Goal: Browse casually

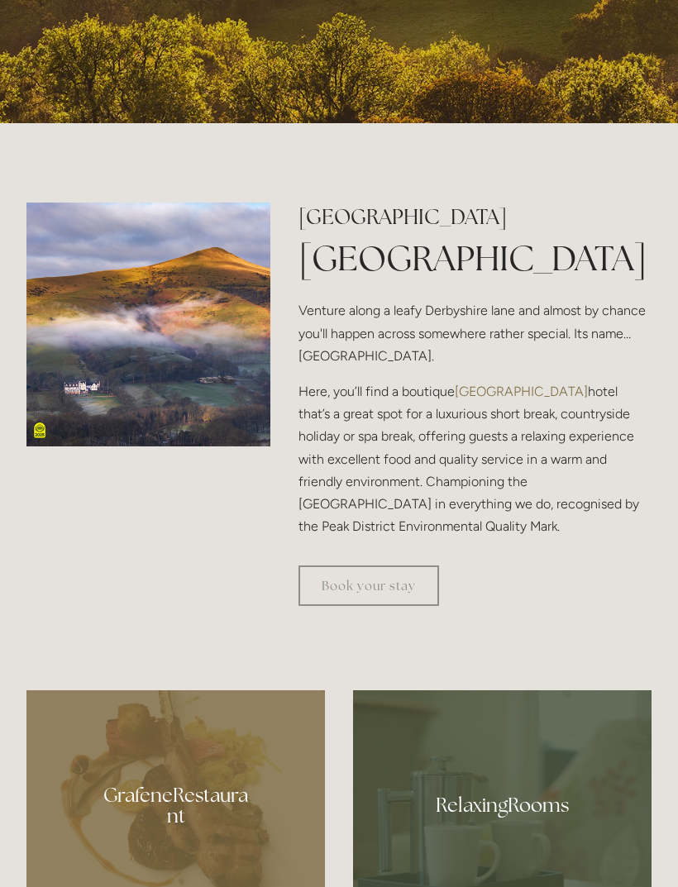
scroll to position [631, 0]
click at [69, 416] on img at bounding box center [148, 325] width 244 height 244
click at [101, 412] on img at bounding box center [148, 325] width 244 height 244
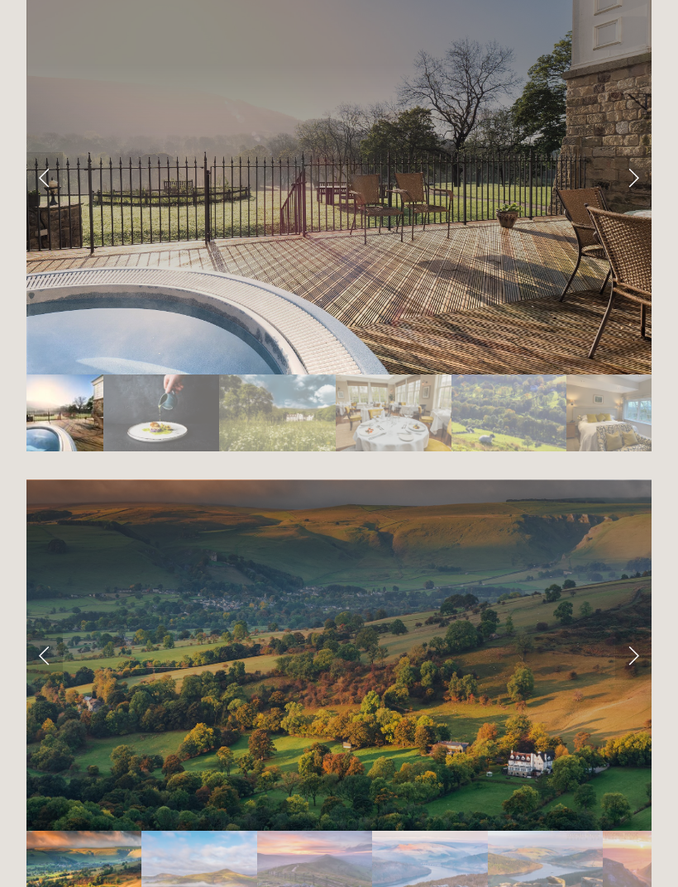
scroll to position [3031, 0]
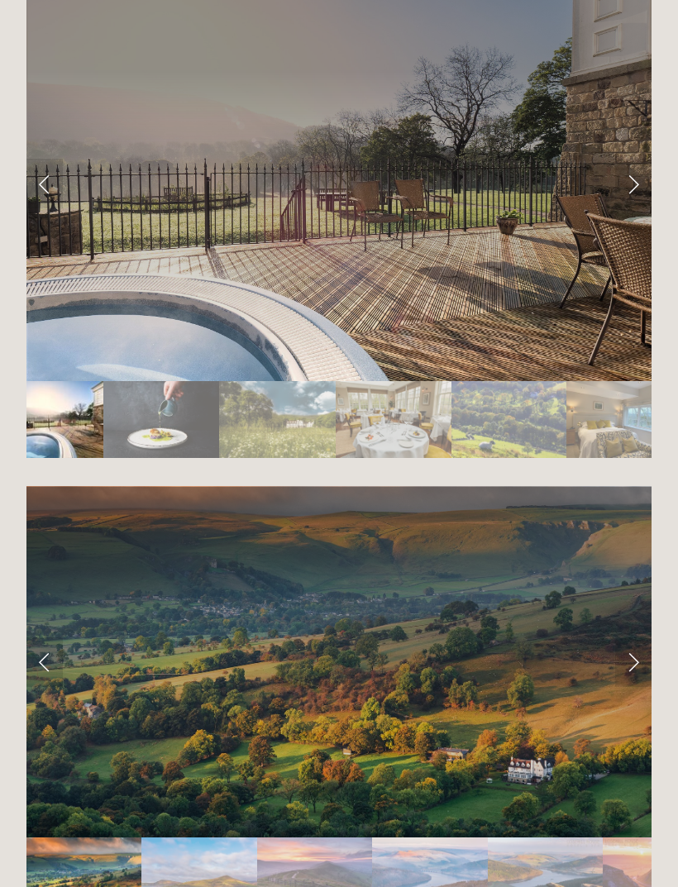
click at [633, 637] on link "Next Slide" at bounding box center [633, 662] width 36 height 50
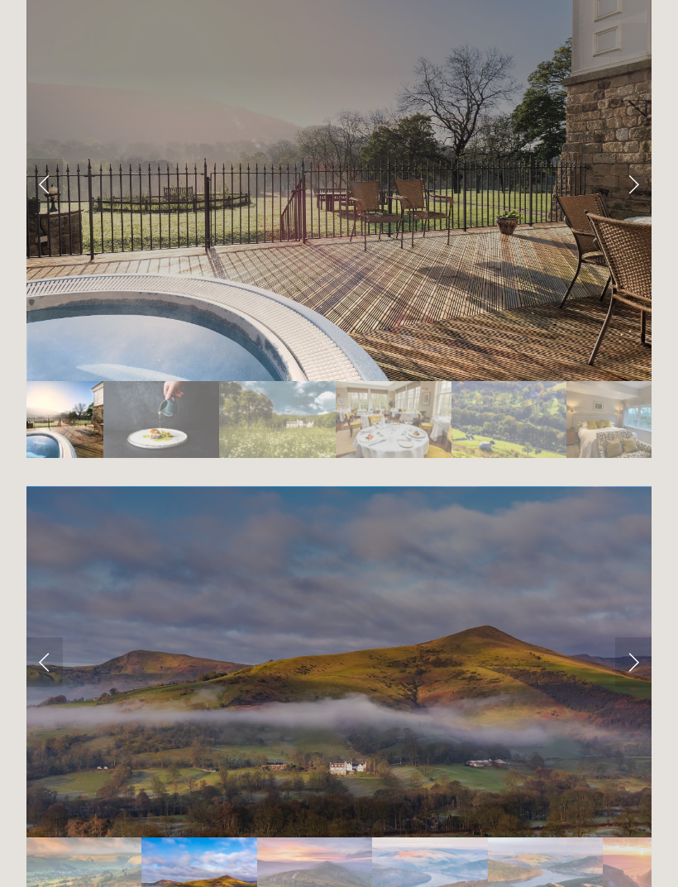
click at [639, 637] on link "Next Slide" at bounding box center [633, 662] width 36 height 50
click at [628, 637] on link "Next Slide" at bounding box center [633, 662] width 36 height 50
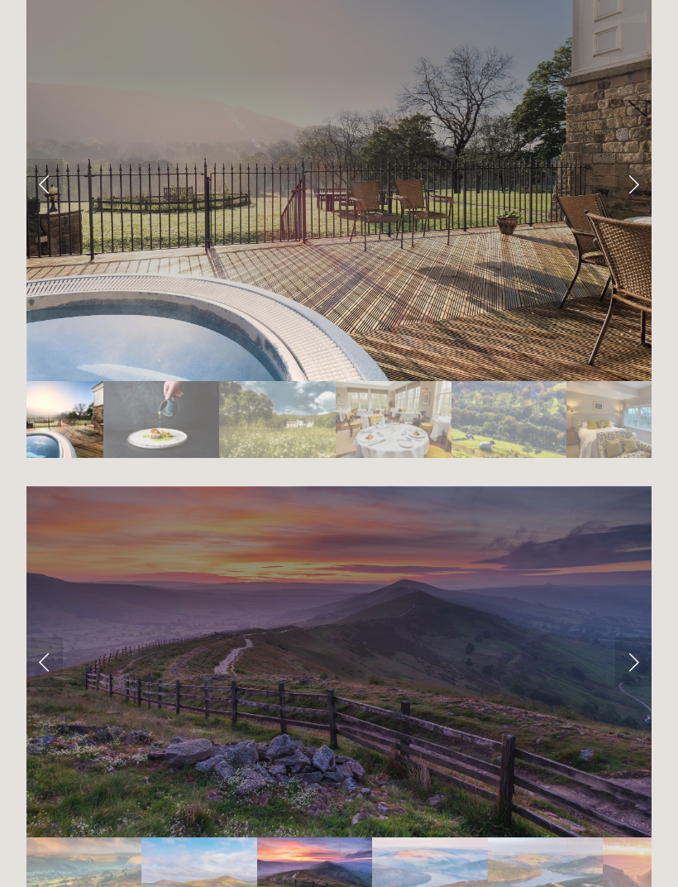
click at [635, 641] on link "Next Slide" at bounding box center [633, 662] width 36 height 50
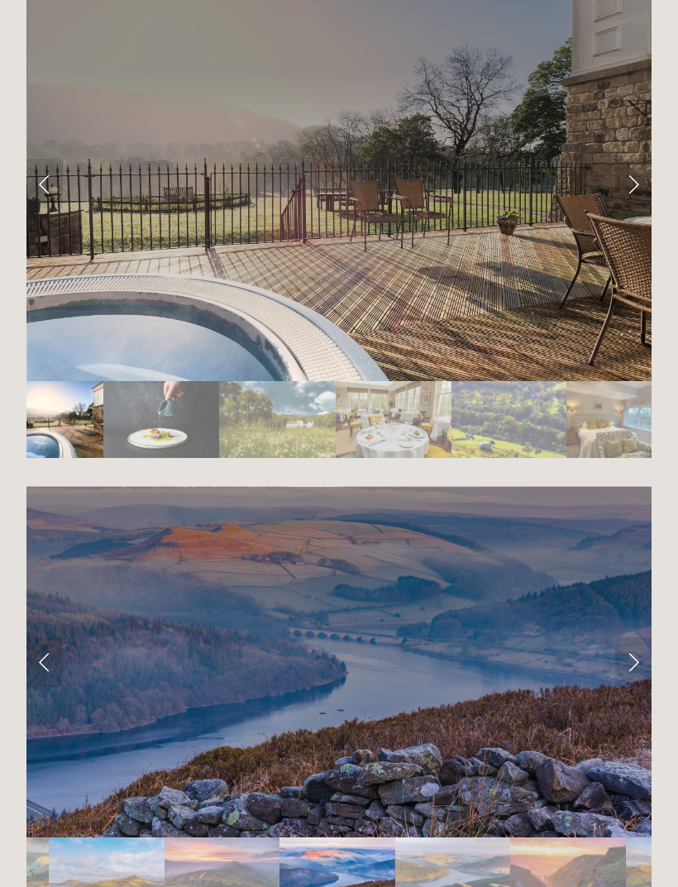
click at [629, 637] on link "Next Slide" at bounding box center [633, 662] width 36 height 50
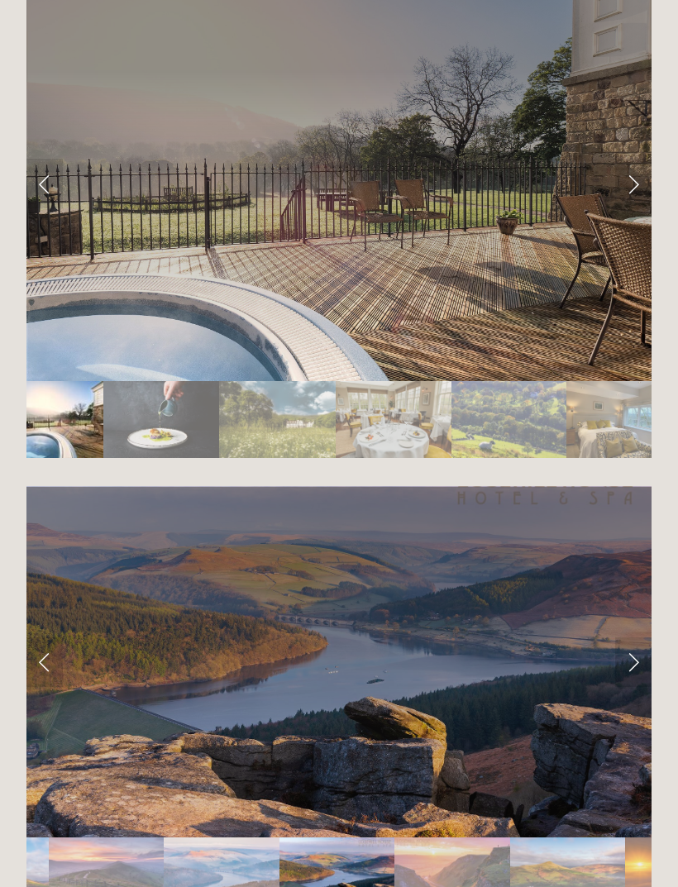
click at [637, 637] on link "Next Slide" at bounding box center [633, 662] width 36 height 50
click at [632, 637] on link "Next Slide" at bounding box center [633, 662] width 36 height 50
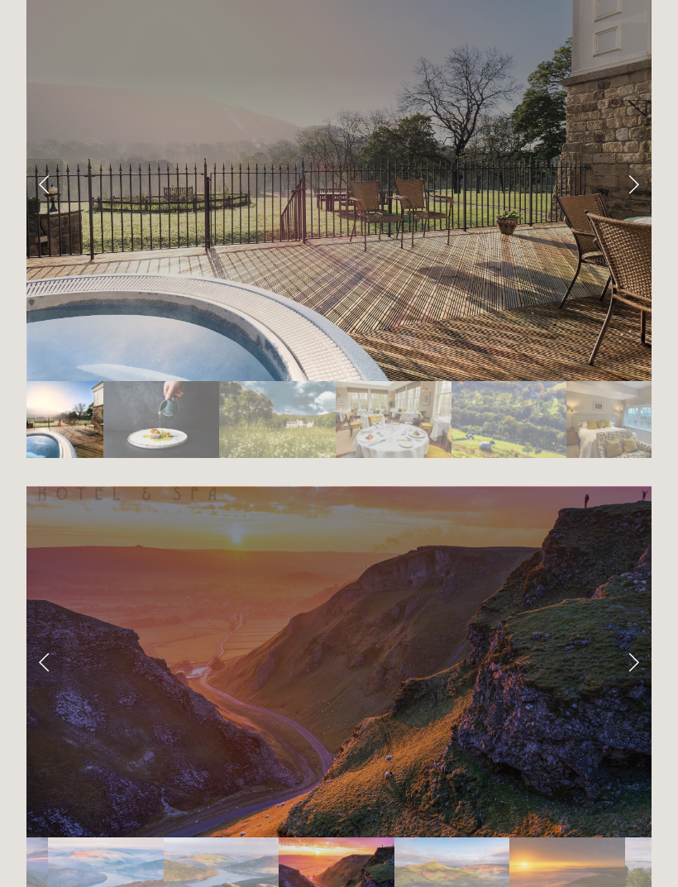
click at [627, 642] on link "Next Slide" at bounding box center [633, 662] width 36 height 50
click at [623, 637] on link "Next Slide" at bounding box center [633, 662] width 36 height 50
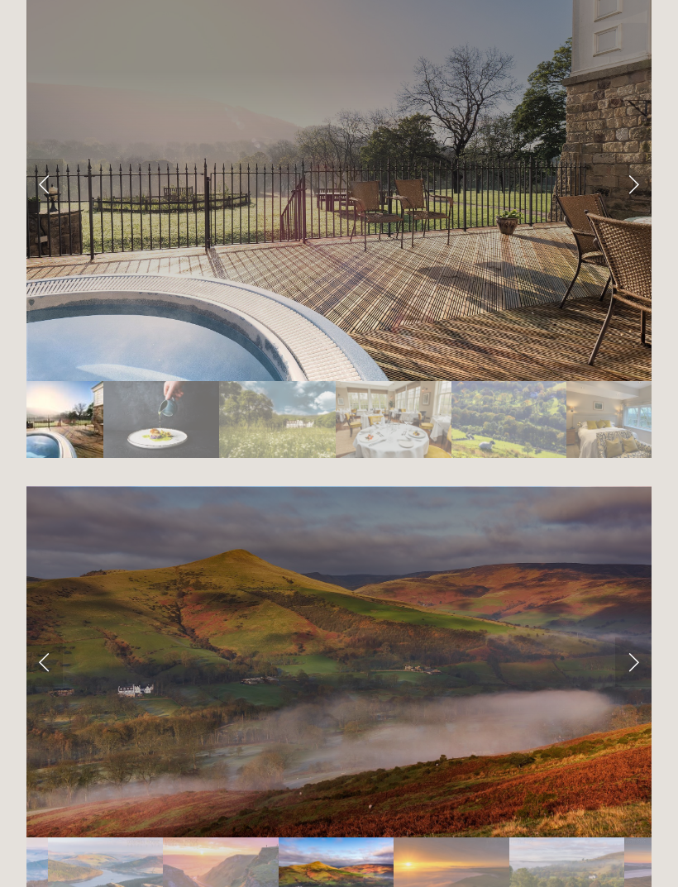
click at [631, 637] on link "Next Slide" at bounding box center [633, 662] width 36 height 50
click at [628, 637] on link "Next Slide" at bounding box center [633, 662] width 36 height 50
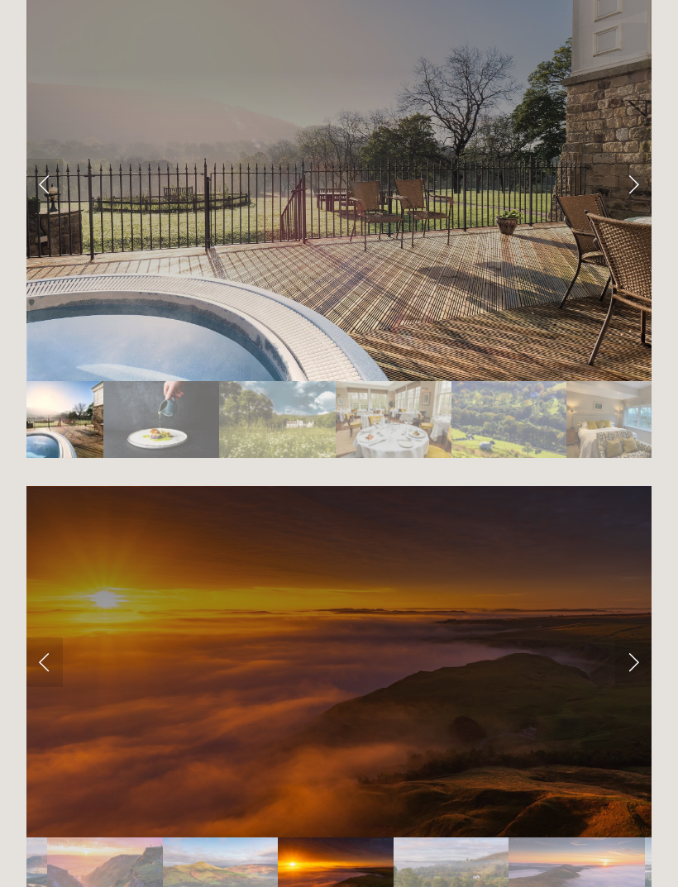
click at [625, 637] on link "Next Slide" at bounding box center [633, 662] width 36 height 50
click at [628, 642] on link "Next Slide" at bounding box center [633, 662] width 36 height 50
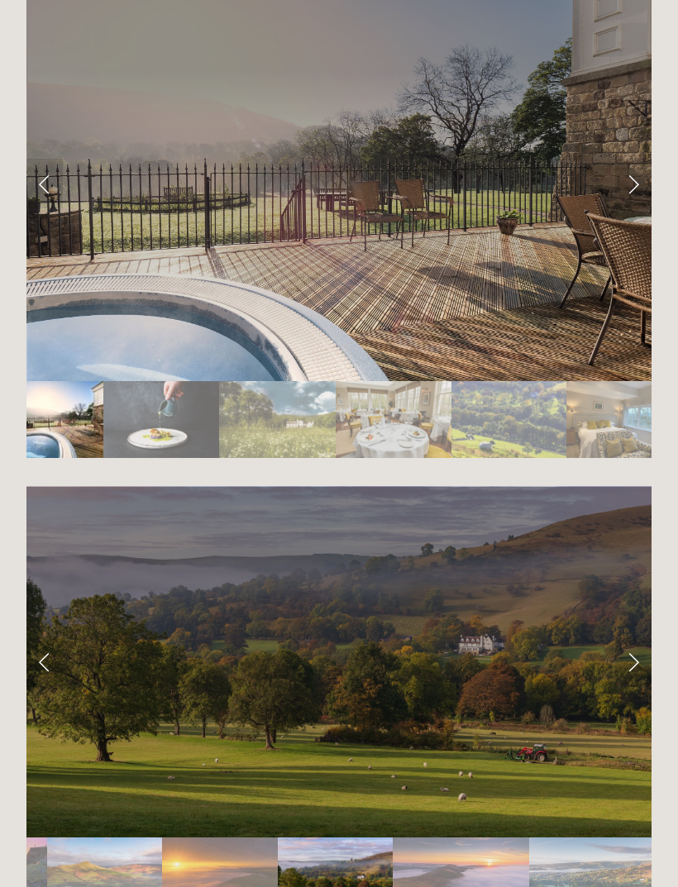
click at [629, 637] on link "Next Slide" at bounding box center [633, 662] width 36 height 50
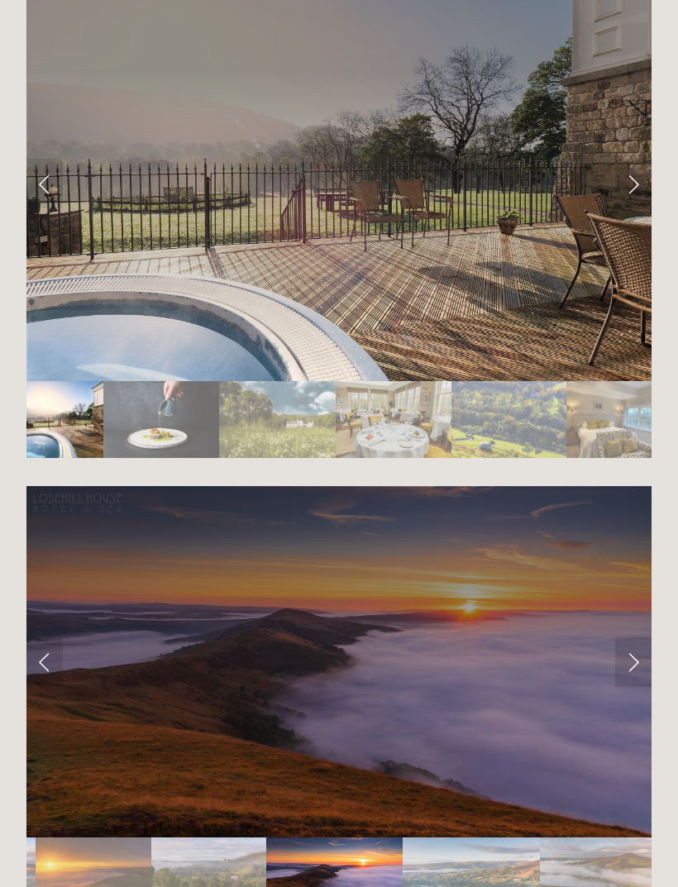
click at [631, 637] on link "Next Slide" at bounding box center [633, 662] width 36 height 50
click at [623, 639] on link "Next Slide" at bounding box center [633, 662] width 36 height 50
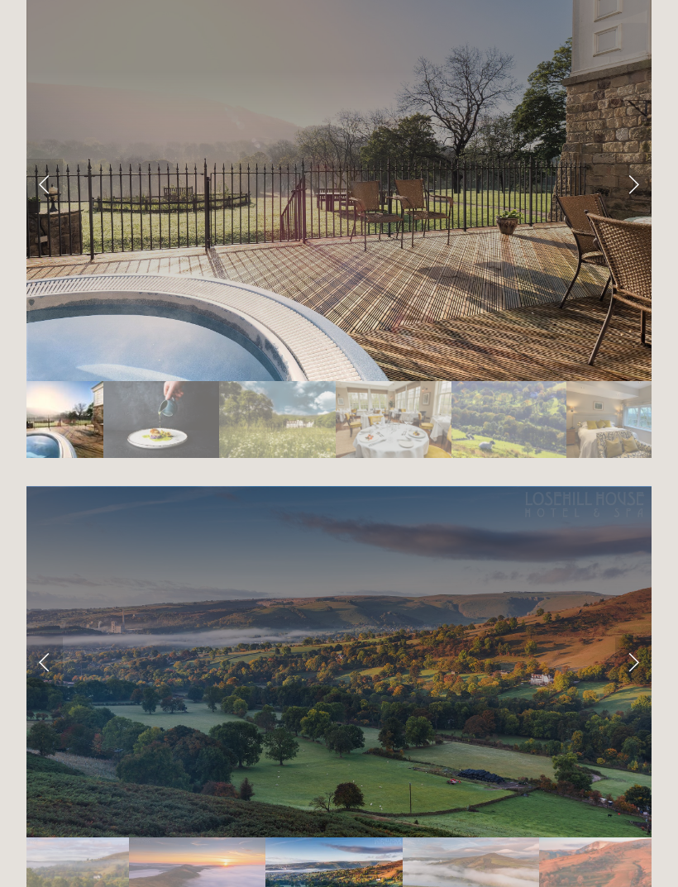
click at [628, 637] on link "Next Slide" at bounding box center [633, 662] width 36 height 50
click at [632, 643] on link "Next Slide" at bounding box center [633, 662] width 36 height 50
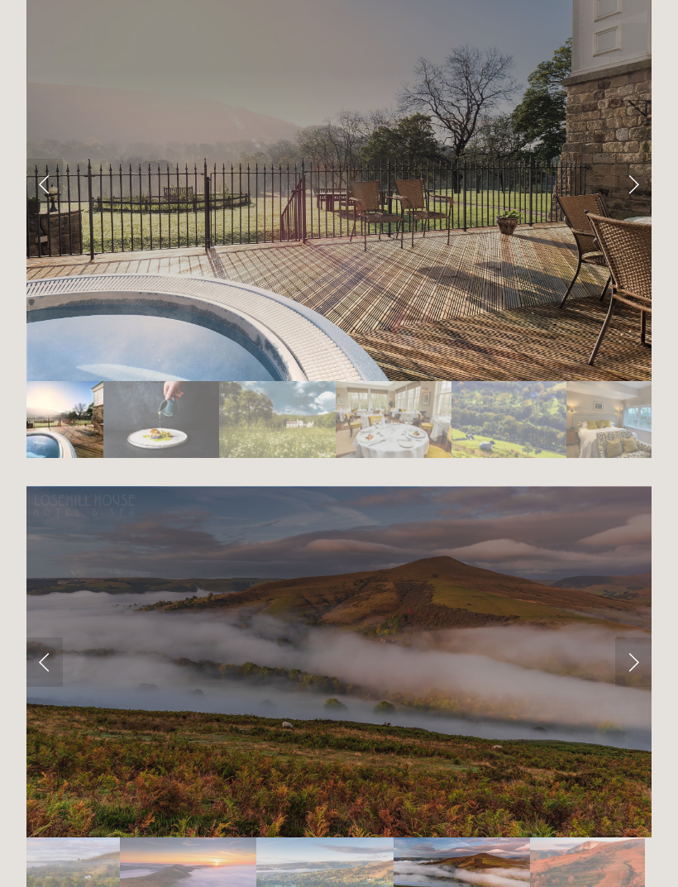
click at [641, 638] on link "Next Slide" at bounding box center [633, 662] width 36 height 50
click at [633, 641] on link "Next Slide" at bounding box center [633, 662] width 36 height 50
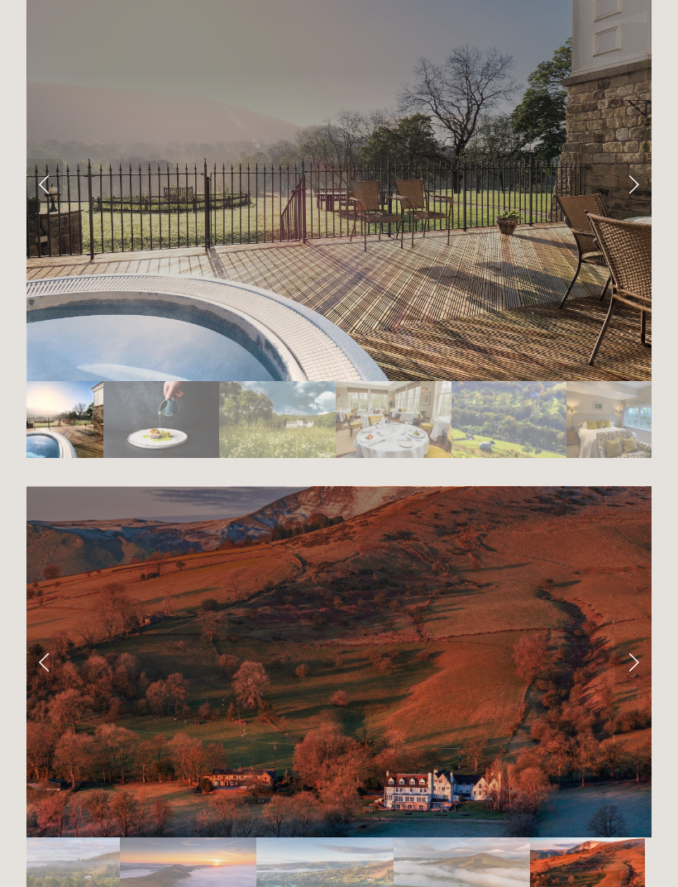
click at [624, 637] on link "Next Slide" at bounding box center [633, 662] width 36 height 50
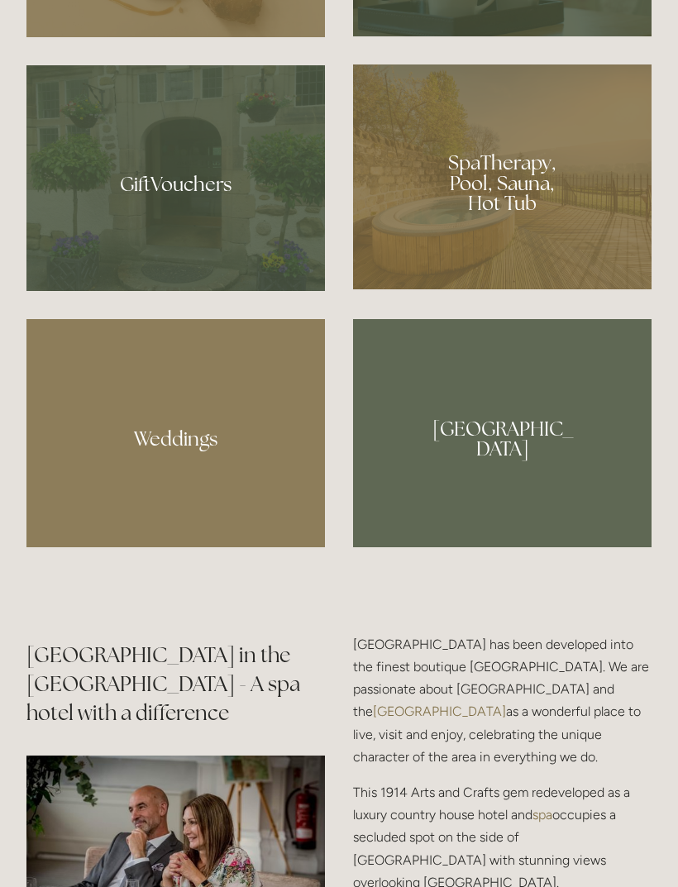
scroll to position [1502, 0]
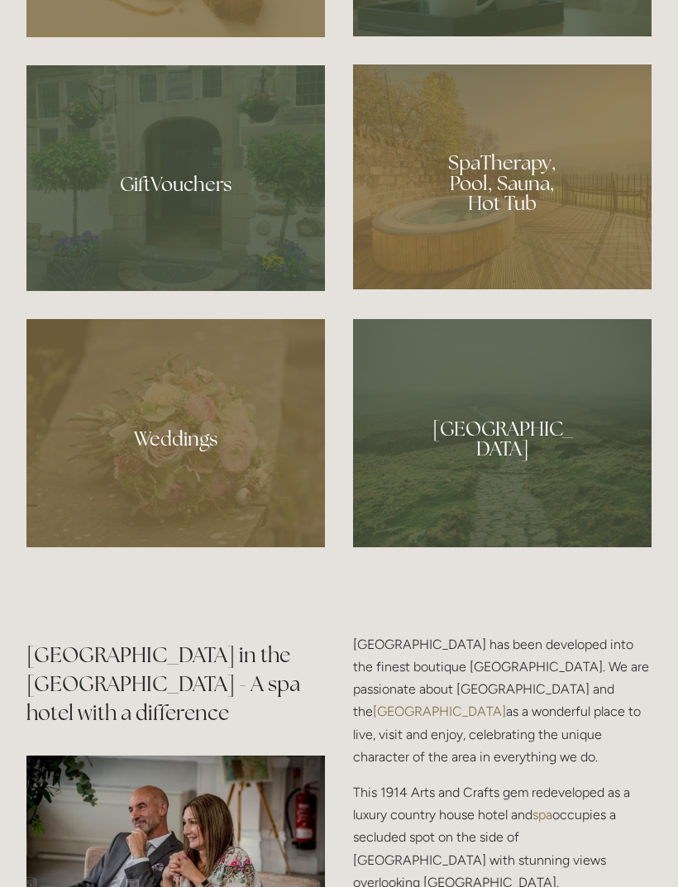
click at [93, 291] on div at bounding box center [175, 178] width 298 height 226
